Goal: Transaction & Acquisition: Purchase product/service

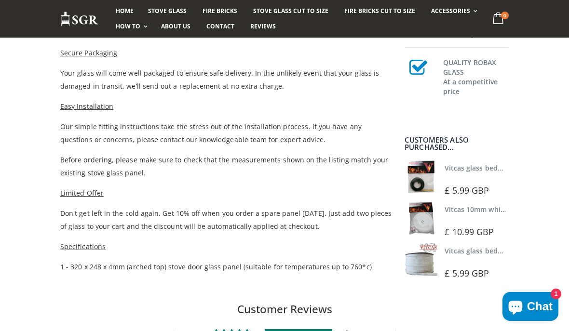
scroll to position [497, 0]
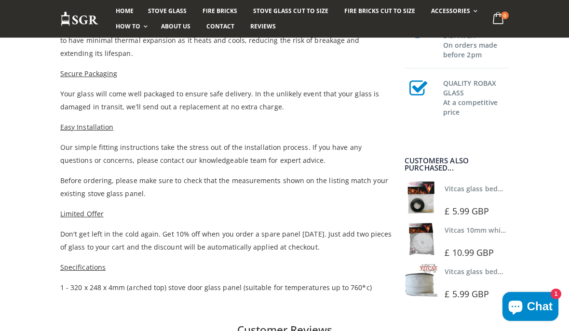
click at [547, 302] on span "Chat" at bounding box center [540, 306] width 26 height 14
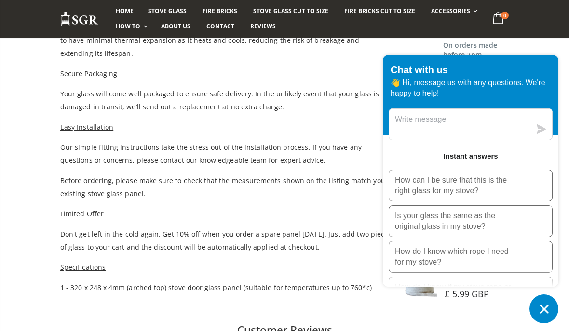
click at [464, 228] on p "Is your glass the same as the original glass in my stove?" at bounding box center [455, 221] width 121 height 21
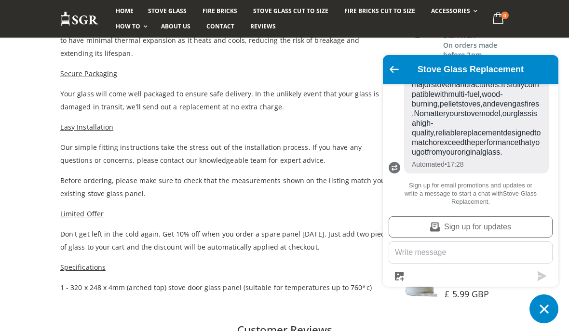
scroll to position [150, 0]
click at [421, 251] on textarea "Message us" at bounding box center [470, 252] width 163 height 21
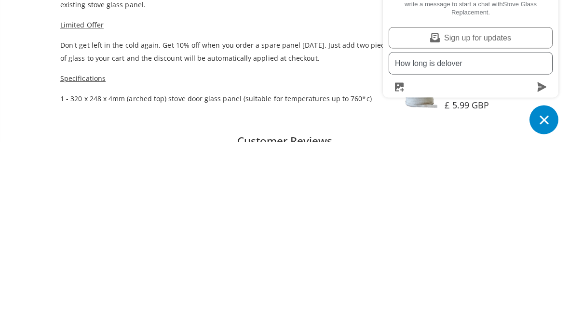
type textarea "How long is delovery"
click at [541, 271] on icon "submit" at bounding box center [542, 276] width 10 height 10
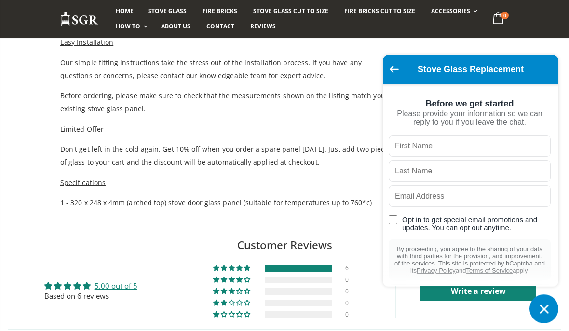
scroll to position [0, 0]
click at [537, 302] on icon "Chat window" at bounding box center [543, 309] width 15 height 15
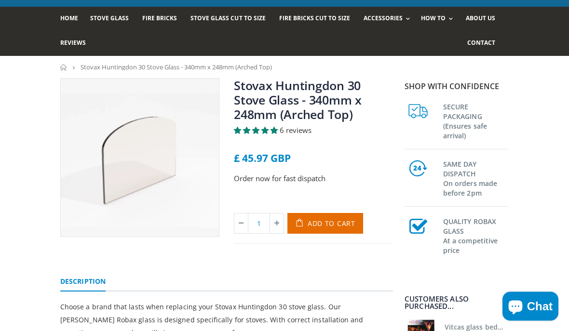
scroll to position [57, 0]
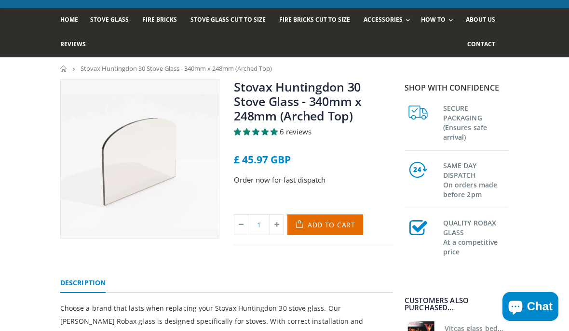
click at [344, 228] on span "Add to Cart" at bounding box center [332, 224] width 48 height 9
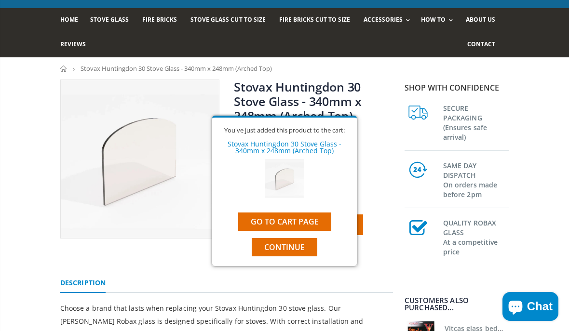
click at [314, 231] on link "Go to cart page" at bounding box center [284, 222] width 93 height 18
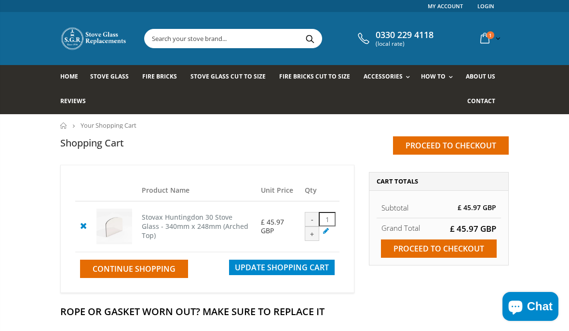
click at [481, 247] on input "Proceed to checkout" at bounding box center [439, 249] width 116 height 18
